Goal: Complete application form

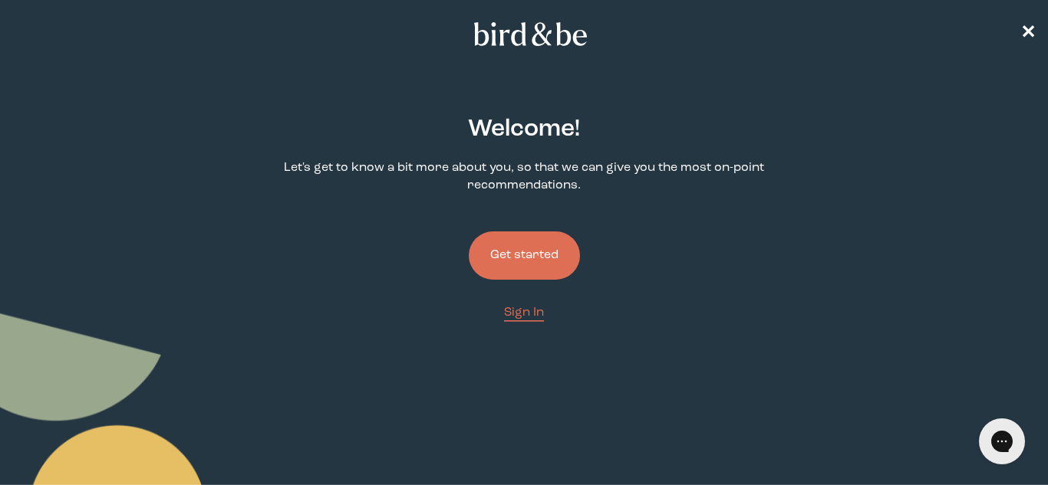
click at [514, 262] on button "Get started" at bounding box center [524, 256] width 111 height 48
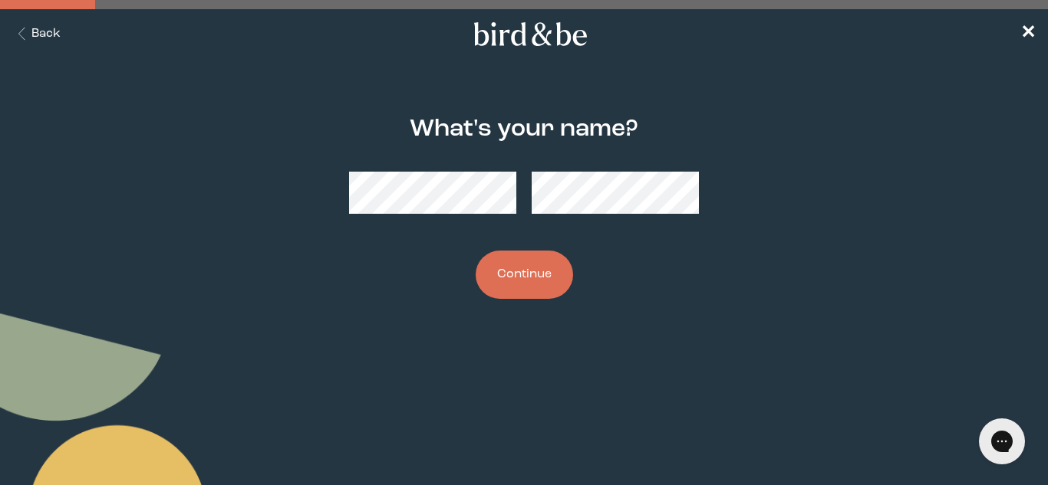
click at [554, 278] on button "Continue" at bounding box center [523, 275] width 97 height 48
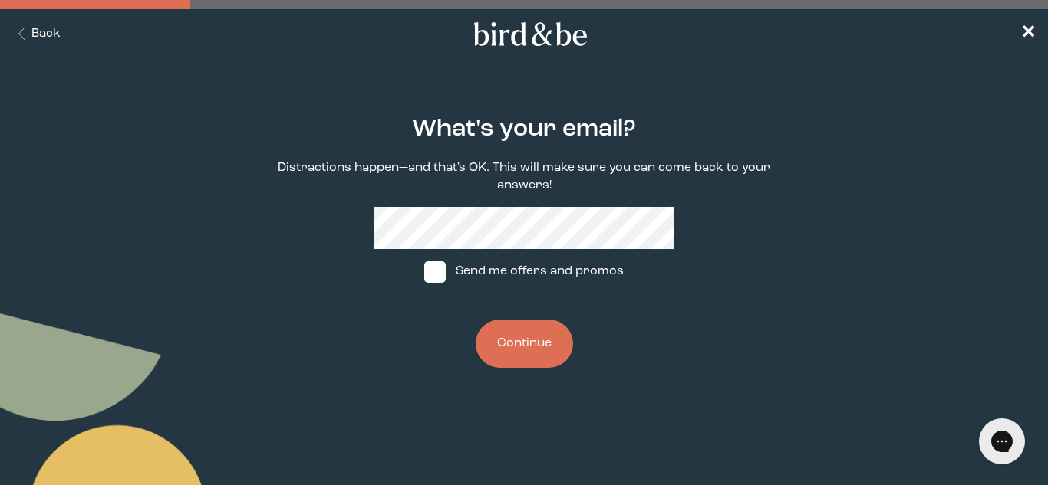
click at [520, 356] on button "Continue" at bounding box center [523, 344] width 97 height 48
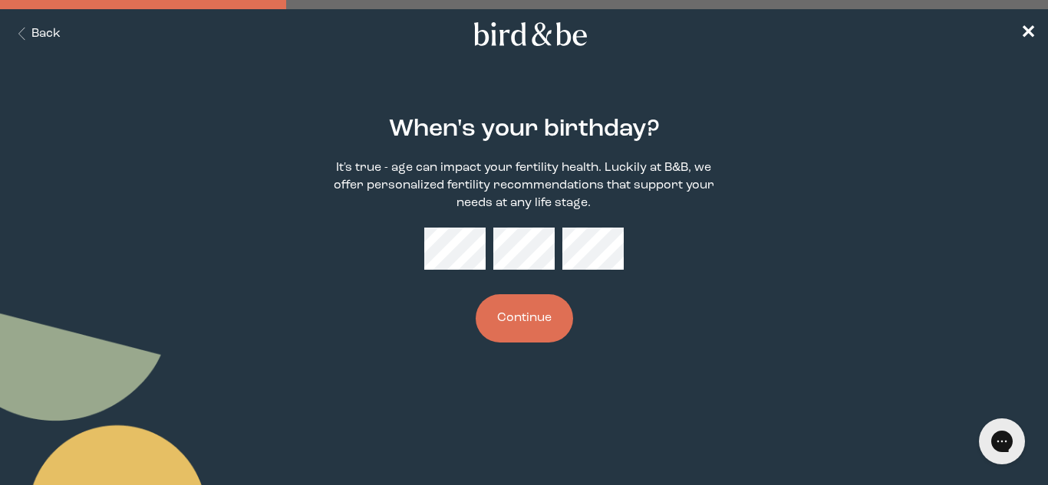
click at [522, 325] on button "Continue" at bounding box center [523, 318] width 97 height 48
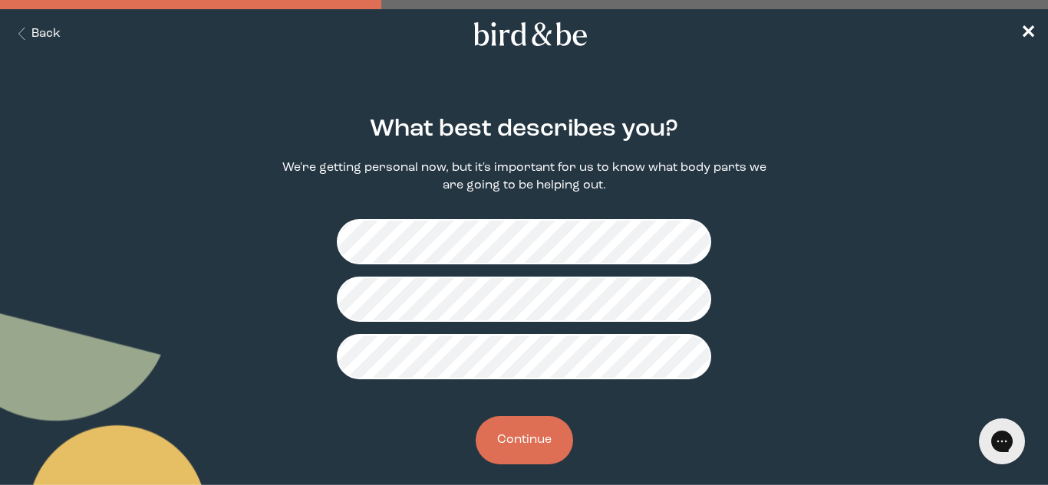
click at [553, 426] on button "Continue" at bounding box center [523, 440] width 97 height 48
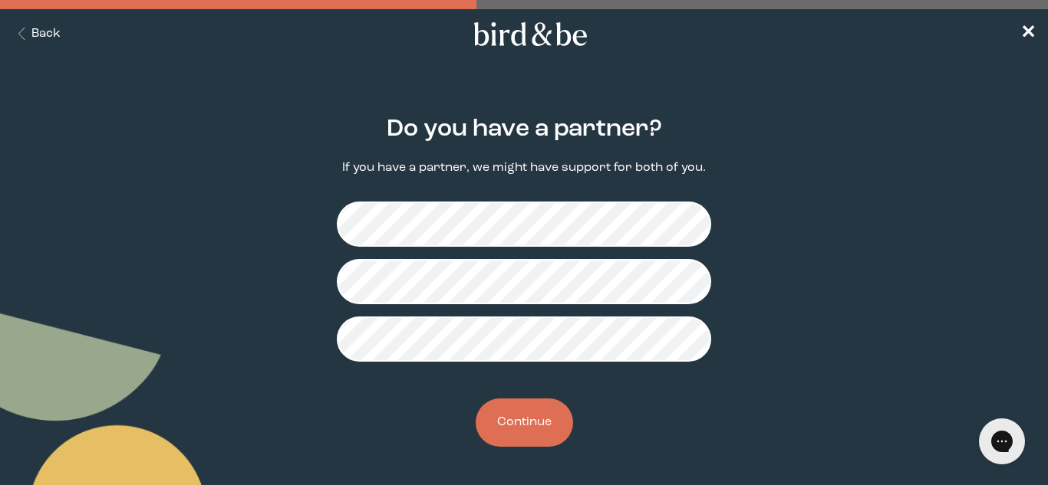
click at [520, 413] on button "Continue" at bounding box center [523, 423] width 97 height 48
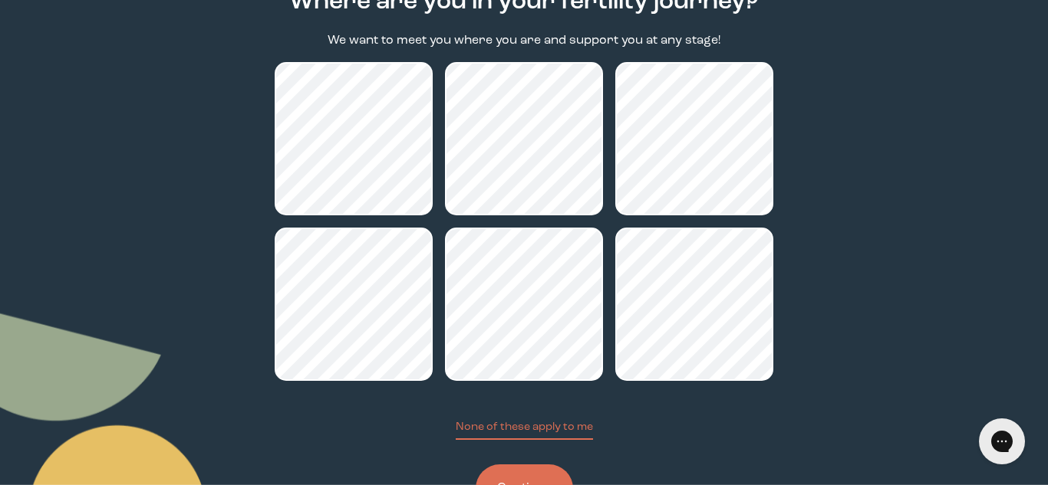
scroll to position [128, 0]
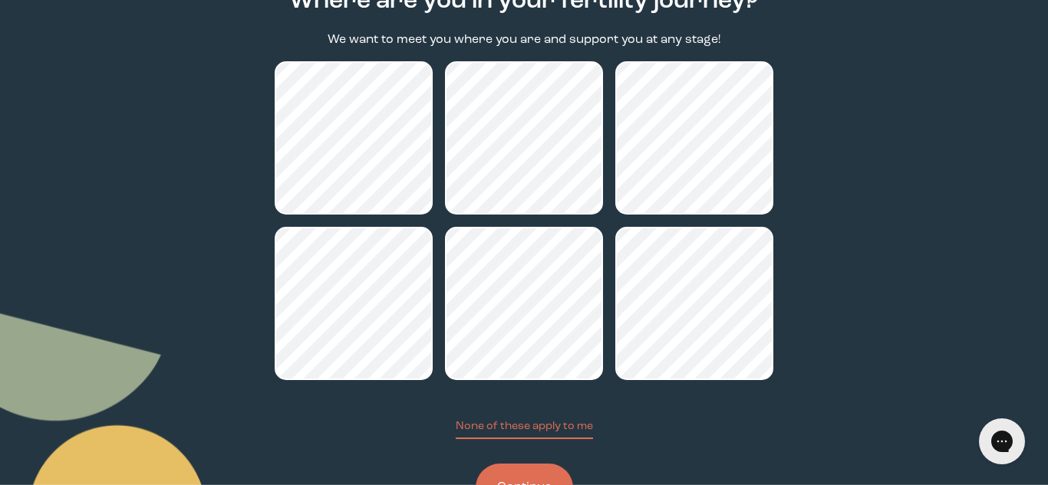
click at [563, 475] on button "Continue" at bounding box center [523, 488] width 97 height 48
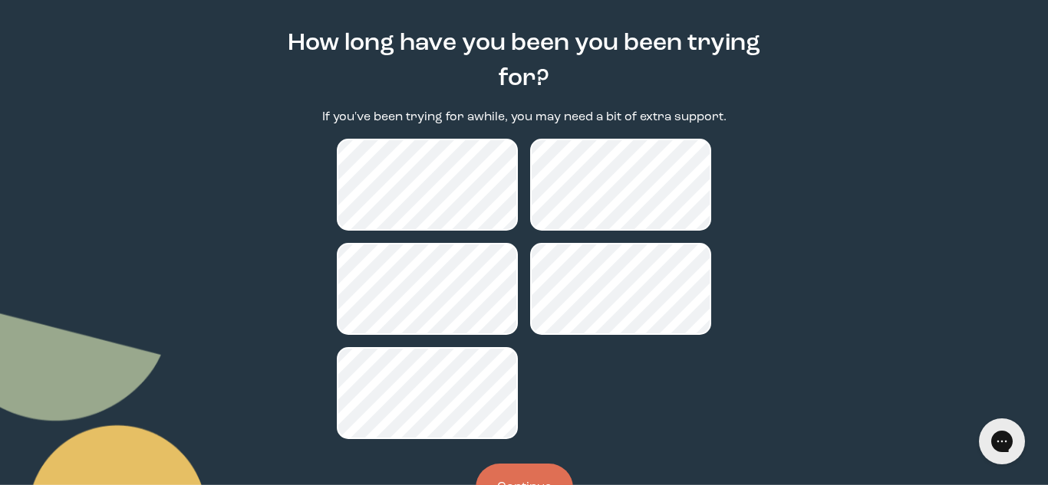
scroll to position [87, 0]
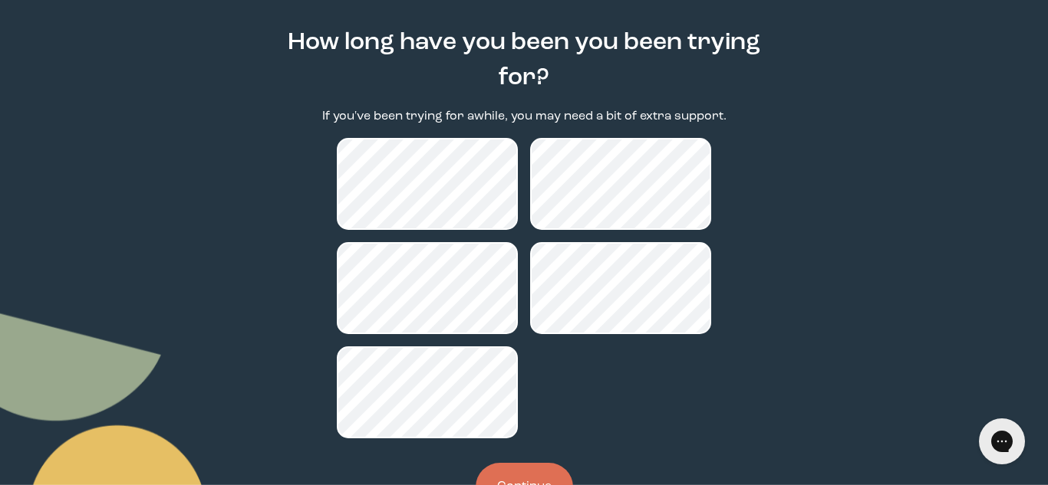
click at [518, 476] on button "Continue" at bounding box center [523, 487] width 97 height 48
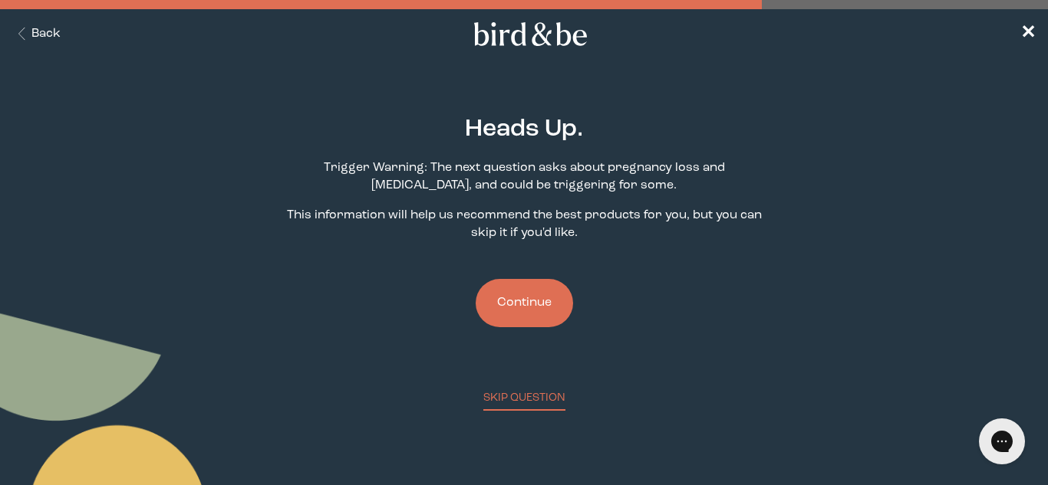
click at [539, 304] on button "Continue" at bounding box center [523, 303] width 97 height 48
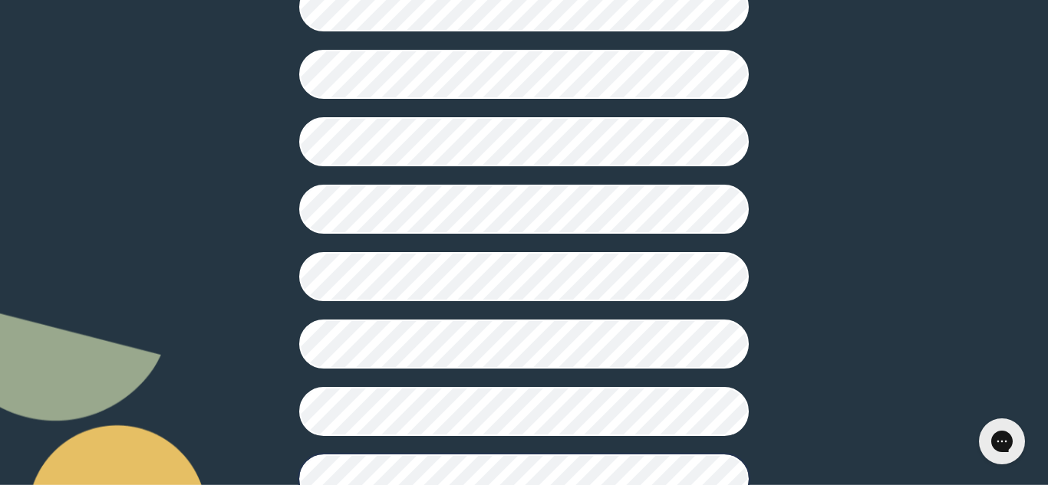
scroll to position [429, 0]
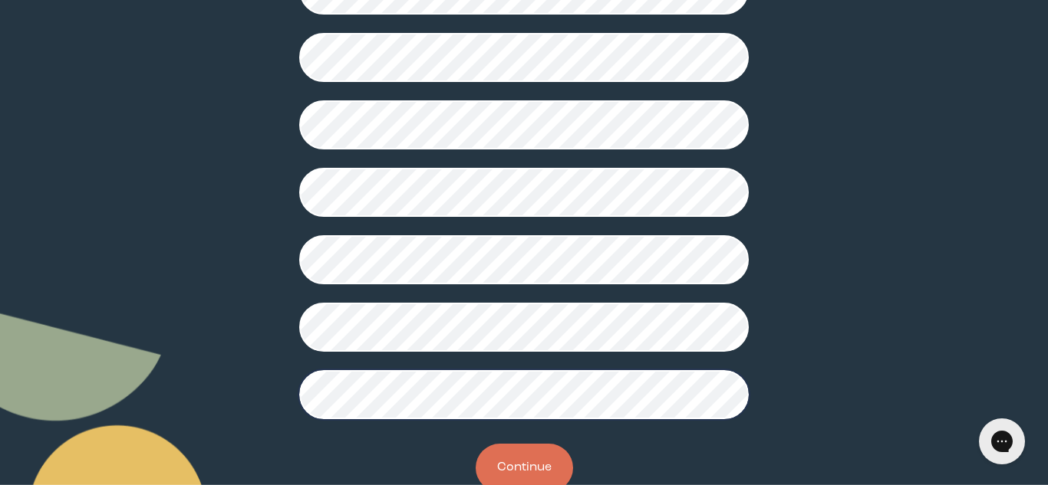
click at [506, 459] on button "Continue" at bounding box center [523, 468] width 97 height 48
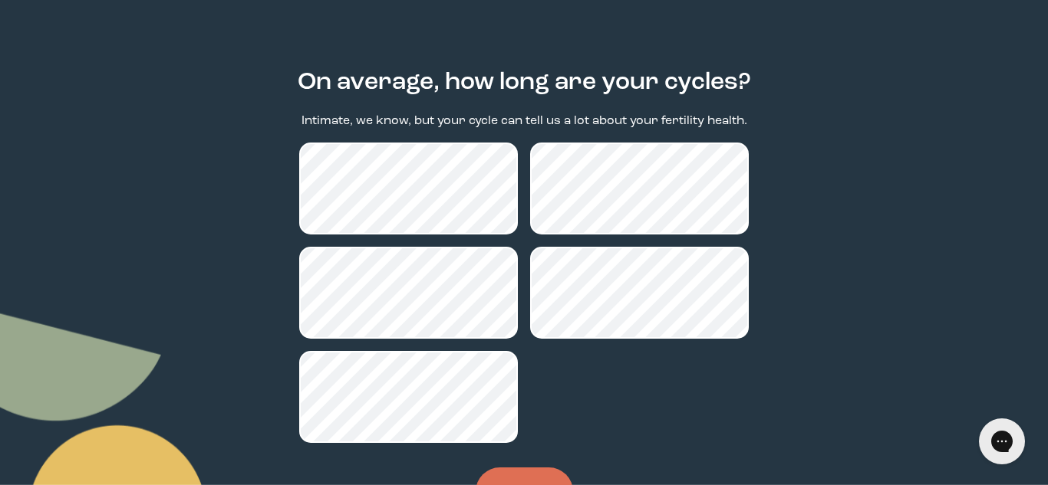
scroll to position [48, 0]
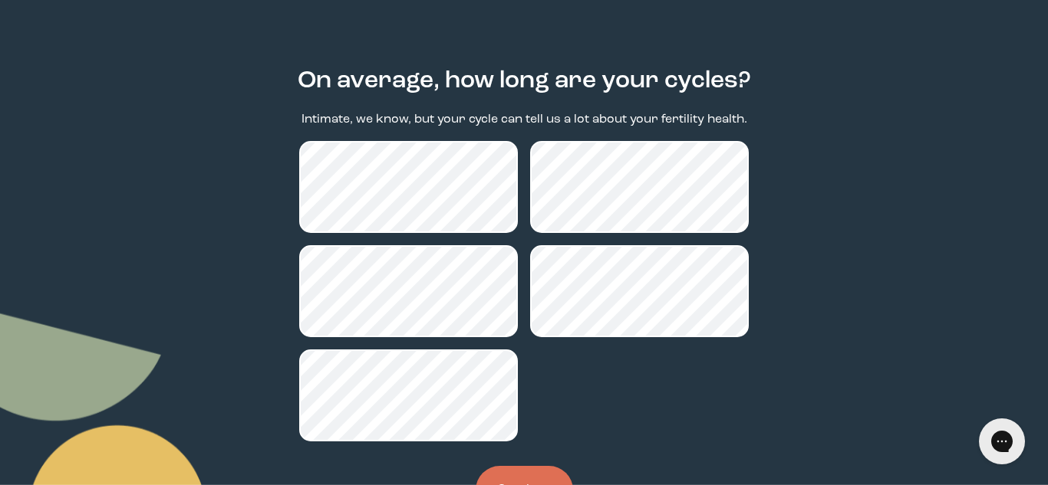
click at [535, 472] on button "Continue" at bounding box center [523, 490] width 97 height 48
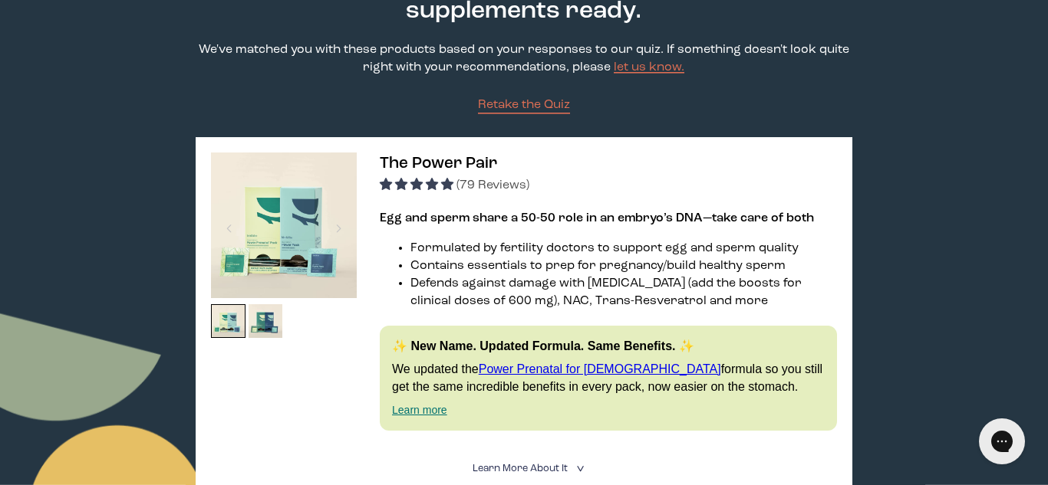
scroll to position [184, 0]
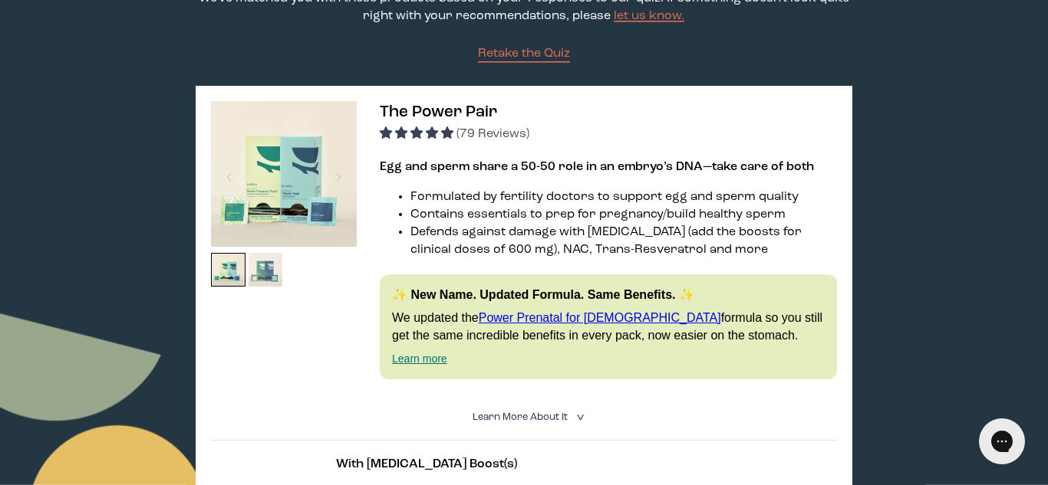
click at [265, 283] on img at bounding box center [265, 270] width 35 height 35
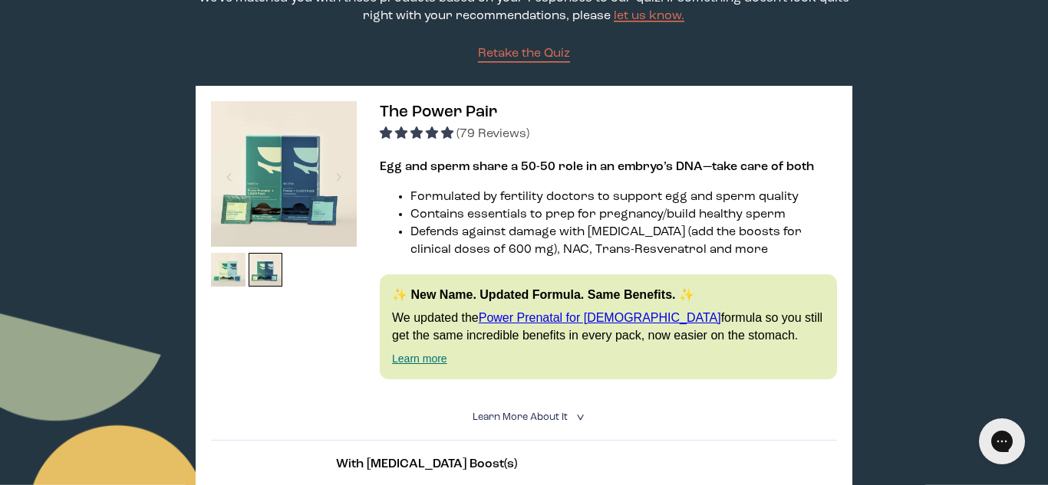
scroll to position [0, 0]
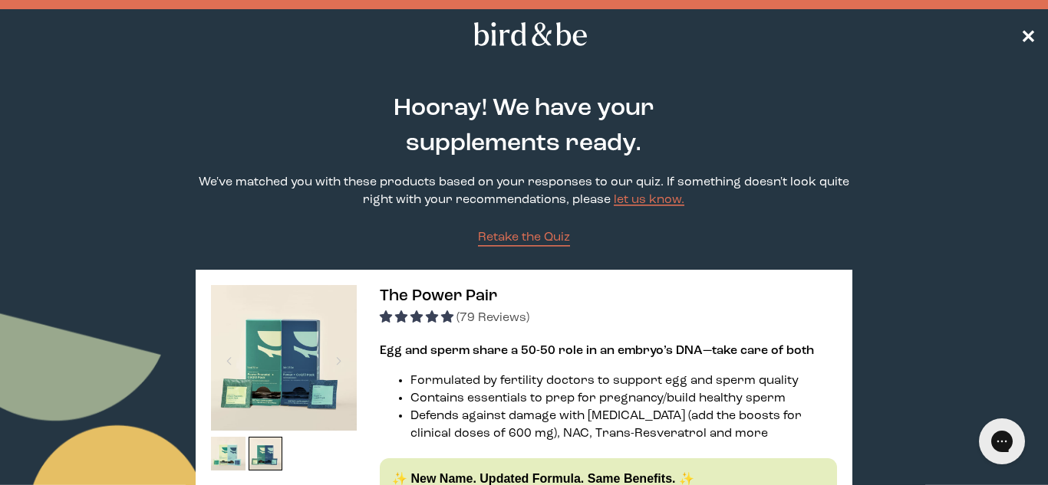
click at [1029, 26] on span "✕" at bounding box center [1027, 34] width 15 height 18
